Goal: Check status

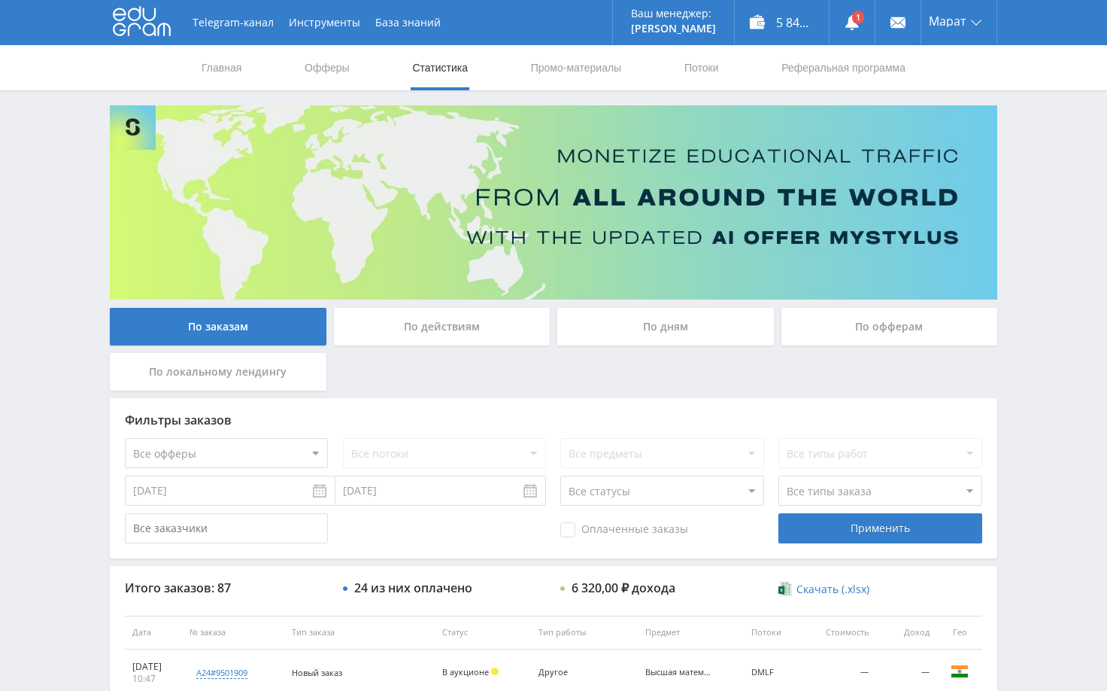
scroll to position [376, 0]
click at [851, 23] on use at bounding box center [853, 22] width 14 height 15
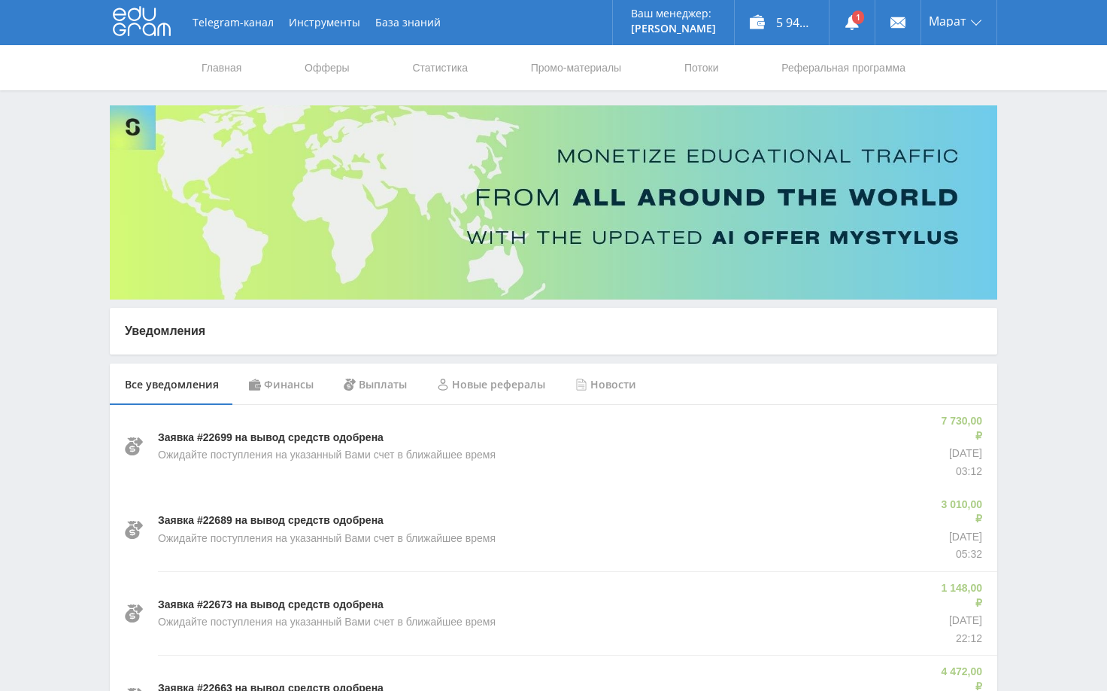
click at [296, 386] on div "Финансы" at bounding box center [281, 384] width 95 height 42
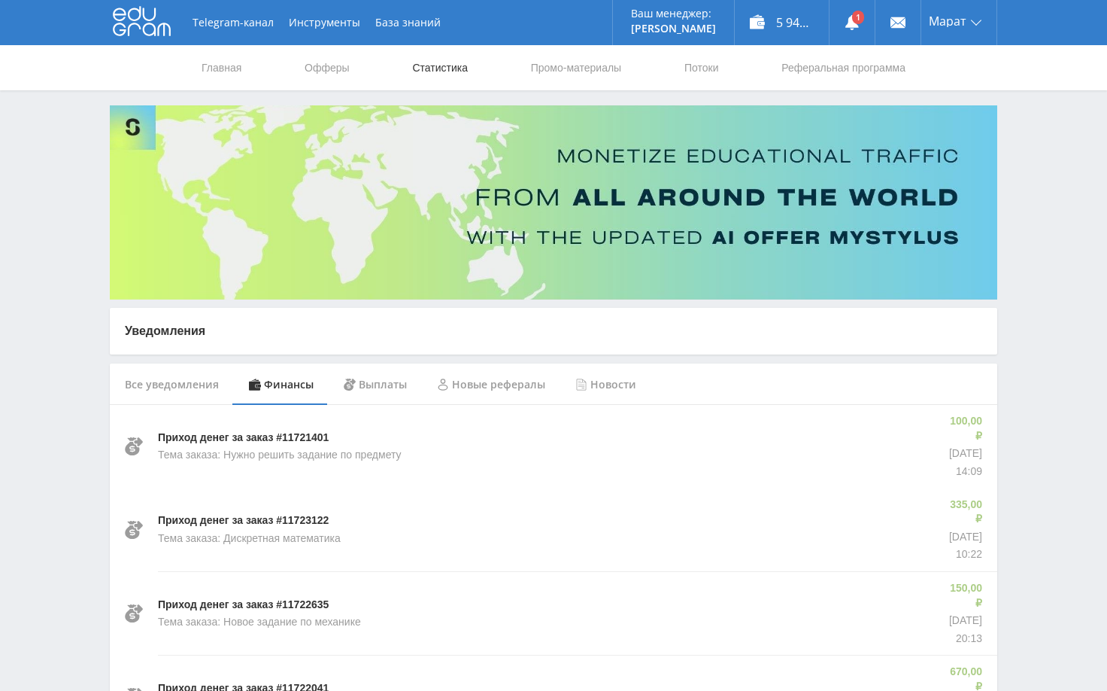
click at [439, 69] on link "Статистика" at bounding box center [440, 67] width 59 height 45
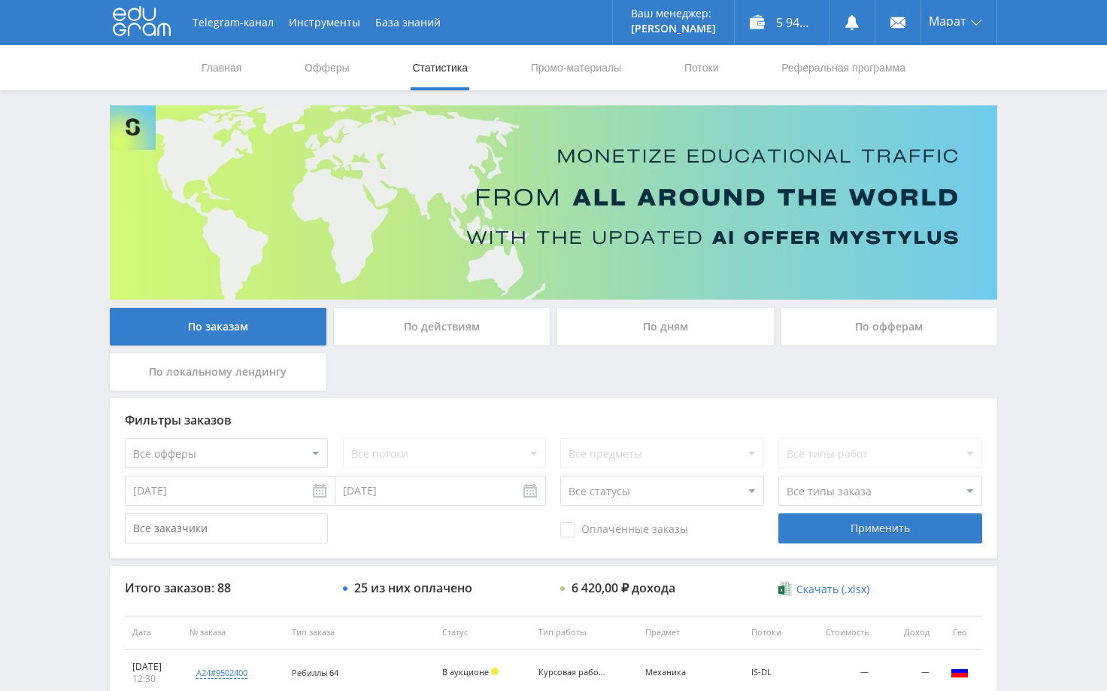
click at [1008, 388] on div "Telegram-канал Инструменты База знаний Ваш менеджер: [PERSON_NAME] Online @edug…" at bounding box center [553, 631] width 1107 height 1263
click at [1037, 290] on div "Telegram-канал Инструменты База знаний Ваш менеджер: [PERSON_NAME] Online @edug…" at bounding box center [553, 631] width 1107 height 1263
click at [1040, 257] on div "Telegram-канал Инструменты База знаний Ваш менеджер: [PERSON_NAME] Online @edug…" at bounding box center [553, 631] width 1107 height 1263
